Goal: Task Accomplishment & Management: Complete application form

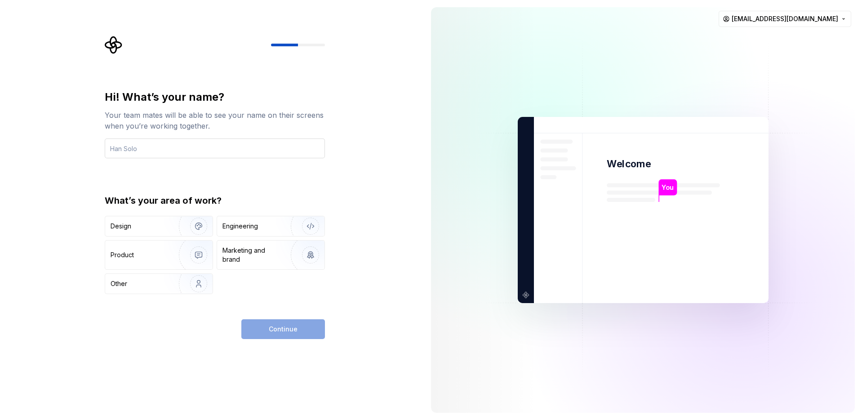
click at [215, 152] on input "text" at bounding box center [215, 148] width 220 height 20
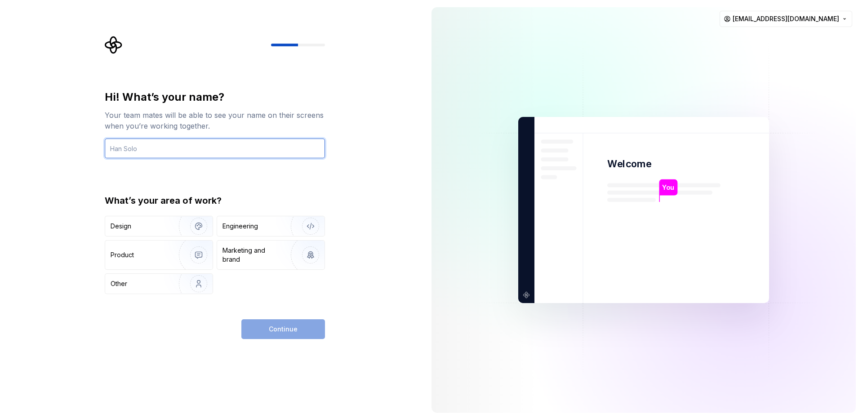
click at [243, 148] on input "text" at bounding box center [215, 148] width 220 height 20
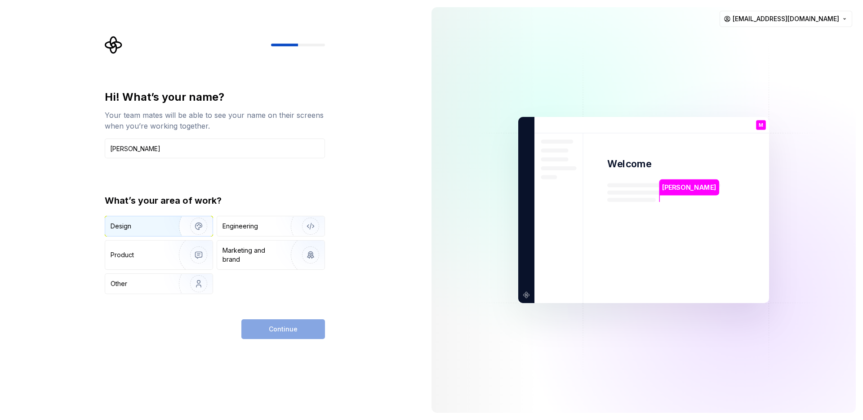
click at [176, 232] on img "button" at bounding box center [193, 226] width 58 height 60
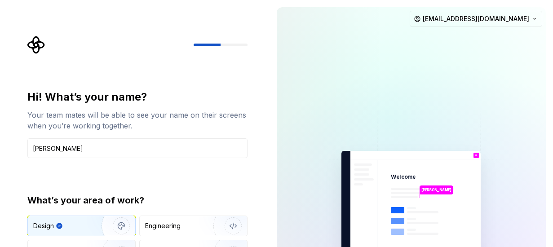
click at [312, 122] on img at bounding box center [411, 203] width 202 height 236
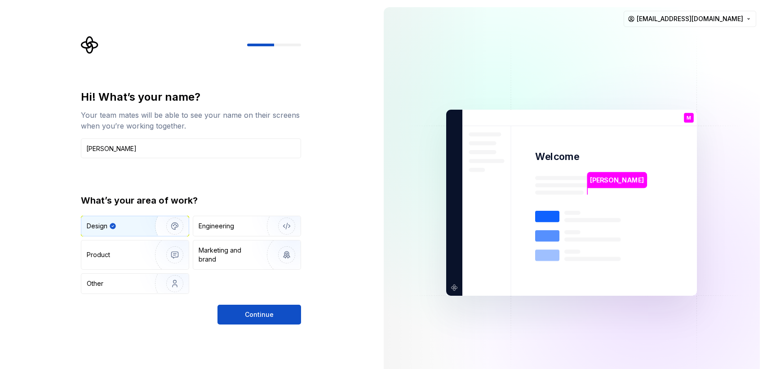
click at [330, 219] on div "Hi! What’s your name? Your team mates will be able to see your name on their sc…" at bounding box center [188, 202] width 377 height 405
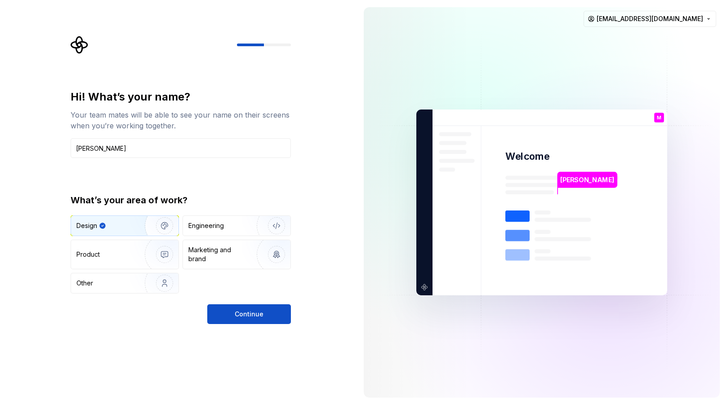
click at [305, 133] on div "Hi! What’s your name? Your team mates will be able to see your name on their sc…" at bounding box center [178, 202] width 356 height 405
click at [134, 148] on input "Matic Karanovic" at bounding box center [181, 148] width 220 height 20
type input "John Dough"
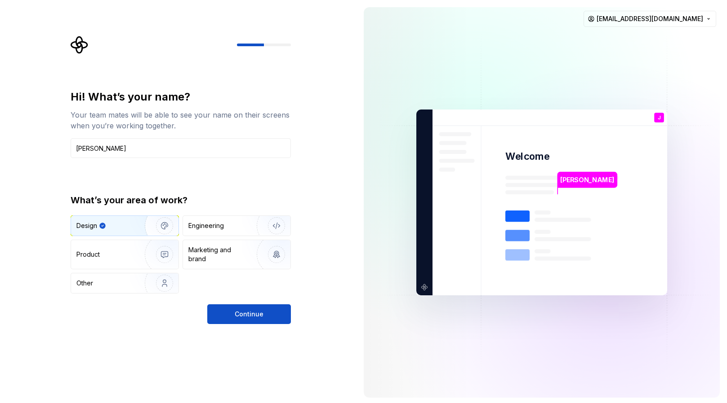
drag, startPoint x: 325, startPoint y: 159, endPoint x: 339, endPoint y: 168, distance: 15.7
click at [325, 161] on div "Hi! What’s your name? Your team mates will be able to see your name on their sc…" at bounding box center [178, 202] width 356 height 405
click at [152, 283] on img "button" at bounding box center [159, 283] width 58 height 60
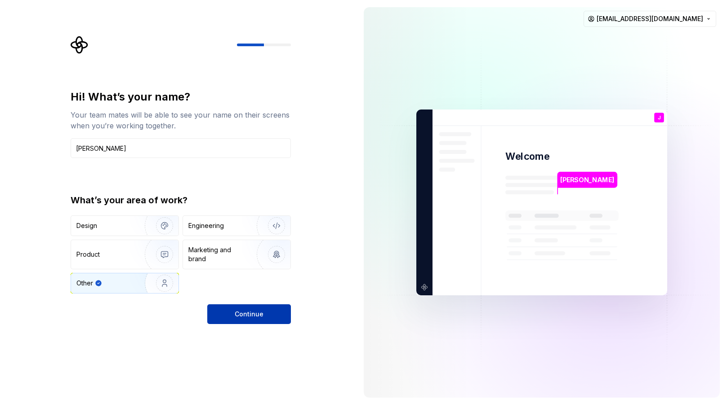
click at [253, 319] on button "Continue" at bounding box center [249, 315] width 84 height 20
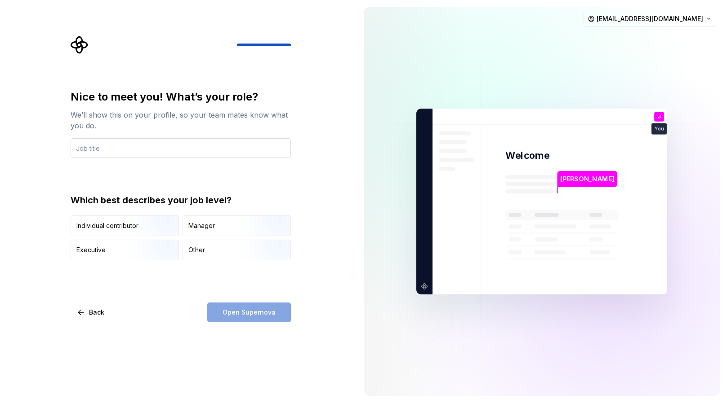
click at [179, 150] on input "text" at bounding box center [181, 148] width 220 height 20
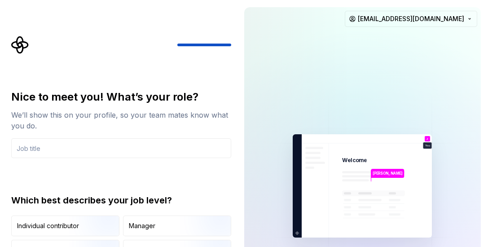
click at [267, 98] on img at bounding box center [362, 186] width 202 height 236
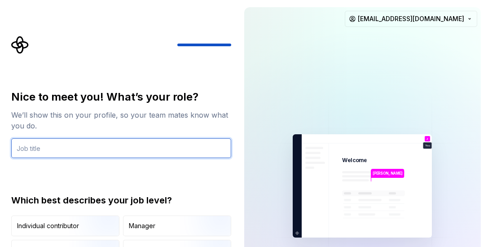
click at [213, 151] on input "text" at bounding box center [121, 148] width 220 height 20
click at [208, 148] on input "text" at bounding box center [121, 148] width 220 height 20
click at [183, 145] on input "text" at bounding box center [121, 148] width 220 height 20
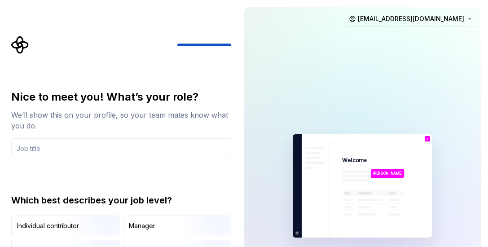
drag, startPoint x: 206, startPoint y: 129, endPoint x: 211, endPoint y: 129, distance: 4.5
click at [207, 129] on div "We’ll show this on your profile, so your team mates know what you do." at bounding box center [121, 121] width 220 height 22
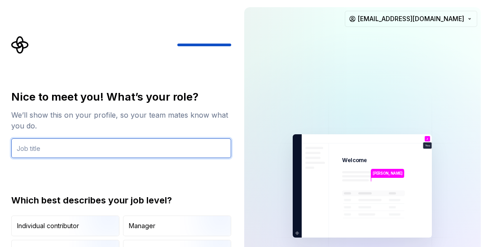
click at [197, 145] on input "text" at bounding box center [121, 148] width 220 height 20
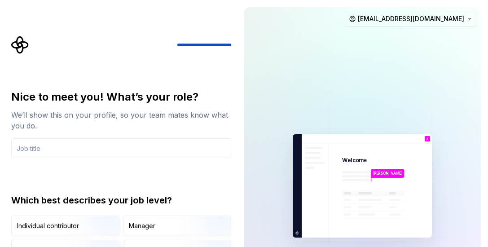
click at [218, 166] on div "Nice to meet you! What’s your role? We’ll show this on your profile, so your te…" at bounding box center [121, 175] width 220 height 171
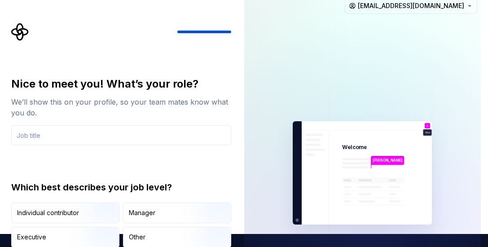
type button "IndividualContributor"
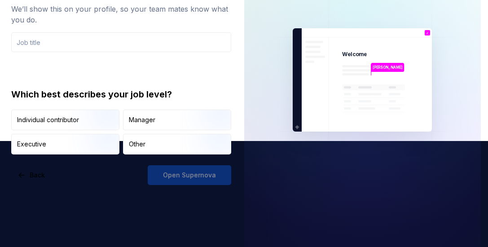
scroll to position [125, 0]
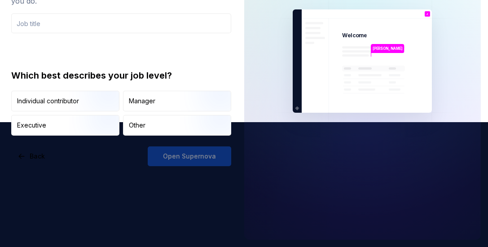
click at [173, 154] on div "Open Supernova" at bounding box center [190, 156] width 84 height 20
click at [208, 155] on div "Open Supernova" at bounding box center [190, 156] width 84 height 20
click at [209, 155] on div "Open Supernova" at bounding box center [190, 156] width 84 height 20
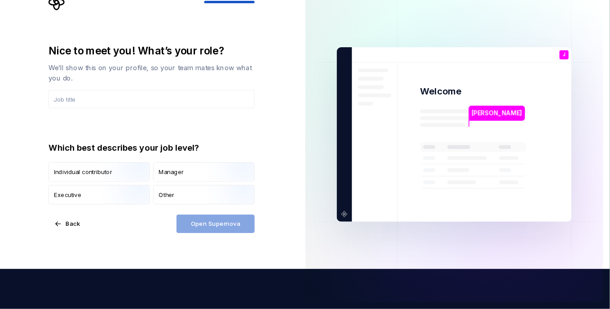
scroll to position [43, 0]
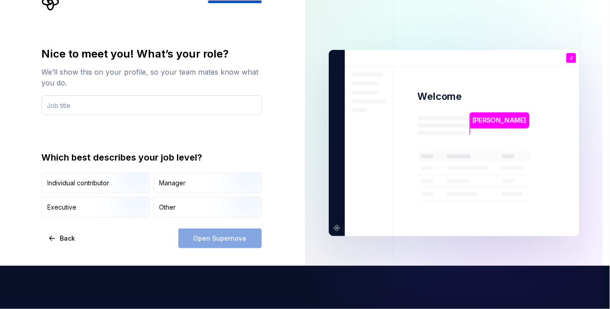
click at [131, 94] on div "Nice to meet you! What’s your role? We’ll show this on your profile, so your te…" at bounding box center [152, 81] width 220 height 68
click at [133, 97] on input "text" at bounding box center [152, 105] width 220 height 20
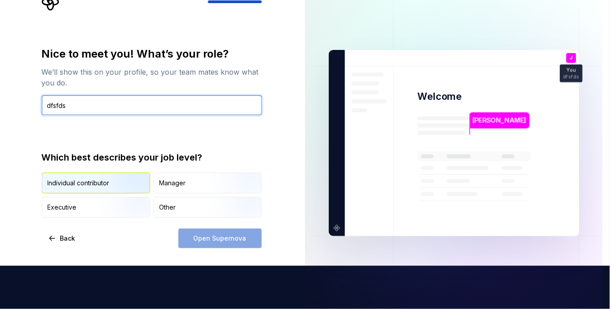
type input "dfsfds"
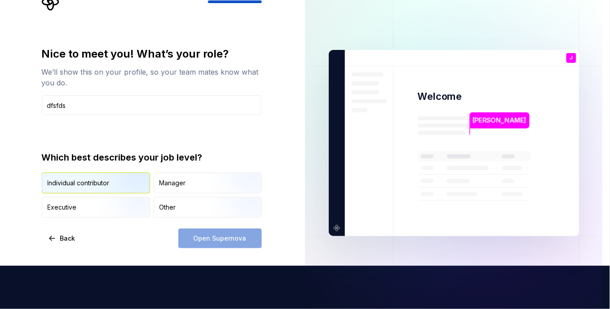
click at [119, 190] on img "button" at bounding box center [128, 194] width 58 height 60
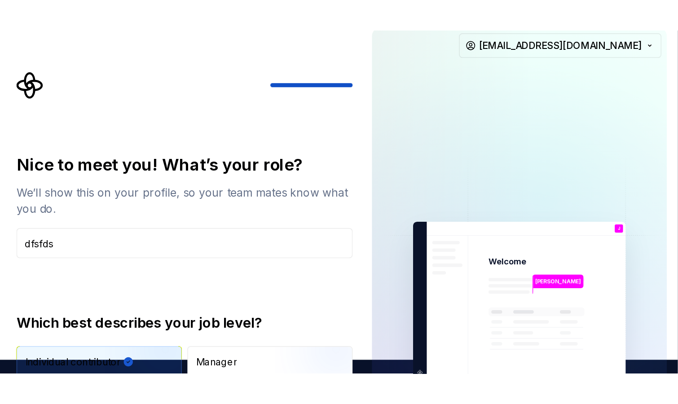
scroll to position [0, 0]
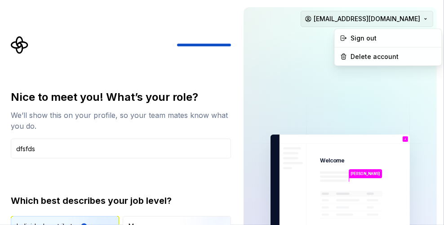
click at [427, 19] on html "Nice to meet you! What’s your role? We’ll show this on your profile, so your te…" at bounding box center [222, 112] width 444 height 225
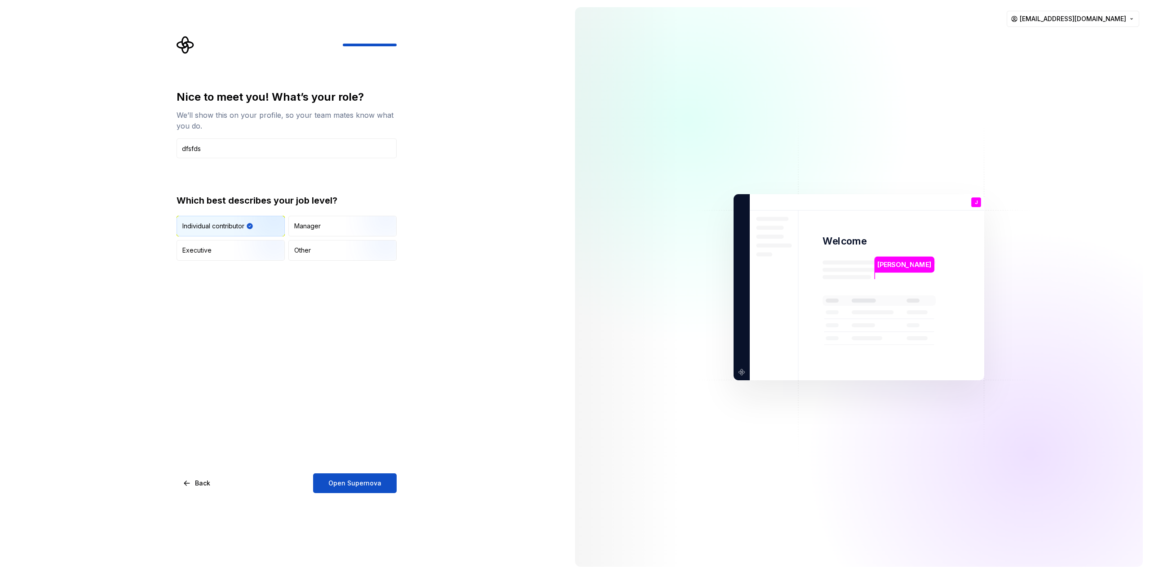
click at [523, 224] on div "Nice to meet you! What’s your role? We’ll show this on your profile, so your te…" at bounding box center [284, 287] width 568 height 574
click at [524, 292] on div "Nice to meet you! What’s your role? We’ll show this on your profile, so your te…" at bounding box center [284, 287] width 568 height 574
click at [567, 161] on div "Nice to meet you! What’s your role? We’ll show this on your profile, so your te…" at bounding box center [284, 287] width 568 height 574
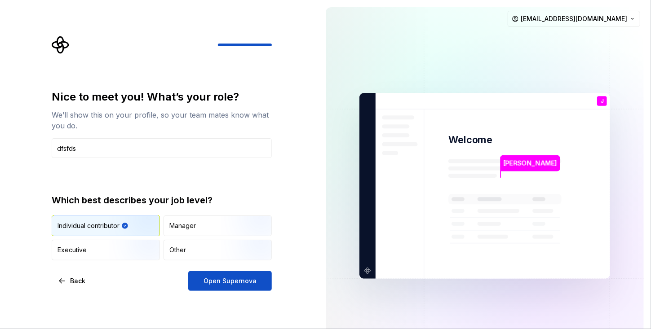
click at [301, 211] on div "Nice to meet you! What’s your role? We’ll show this on your profile, so your te…" at bounding box center [159, 186] width 319 height 372
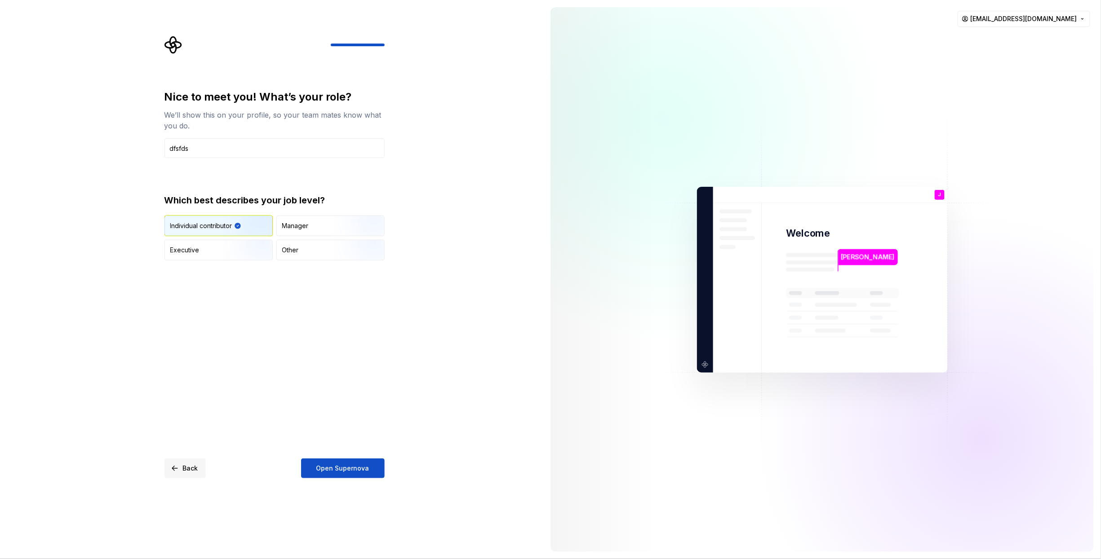
click at [191, 419] on span "Back" at bounding box center [190, 468] width 15 height 9
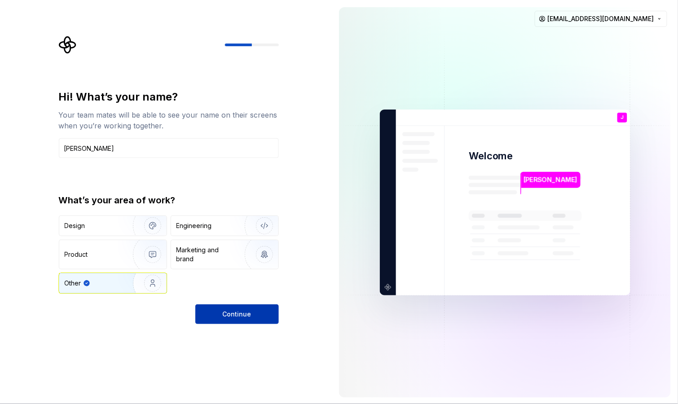
click at [246, 320] on button "Continue" at bounding box center [237, 315] width 84 height 20
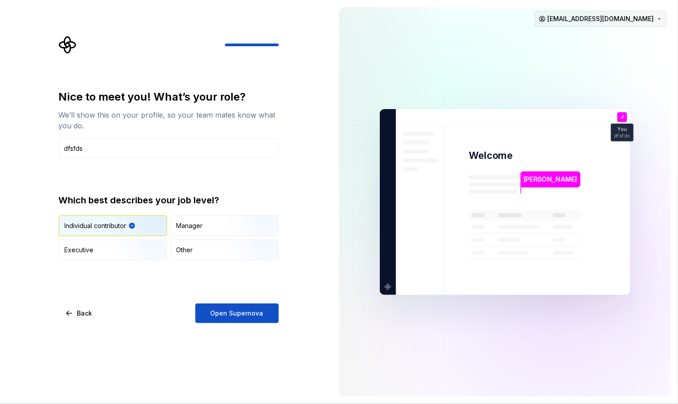
click at [653, 12] on html "Nice to meet you! What’s your role? We’ll show this on your profile, so your te…" at bounding box center [339, 202] width 678 height 404
click at [620, 64] on div "Delete account" at bounding box center [622, 56] width 103 height 14
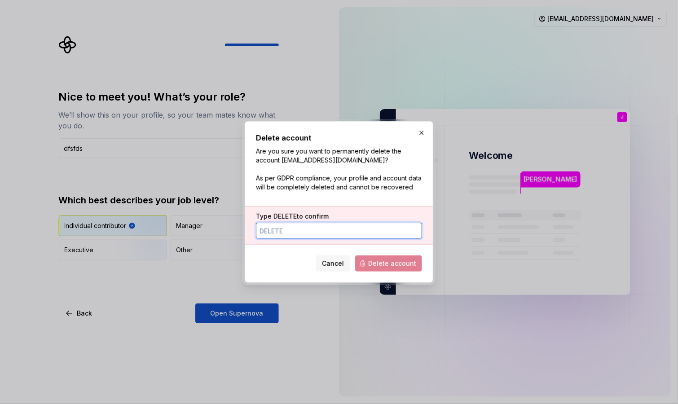
click at [325, 237] on input "Type DELETE to confirm" at bounding box center [339, 231] width 166 height 16
type input "DELETE"
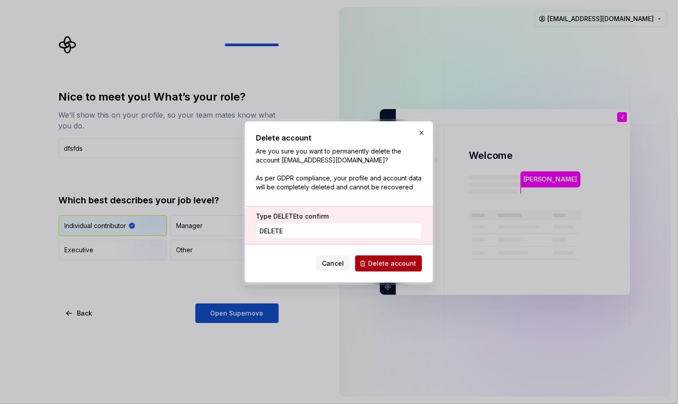
click at [362, 263] on button "Delete account" at bounding box center [388, 264] width 67 height 16
